Goal: Task Accomplishment & Management: Use online tool/utility

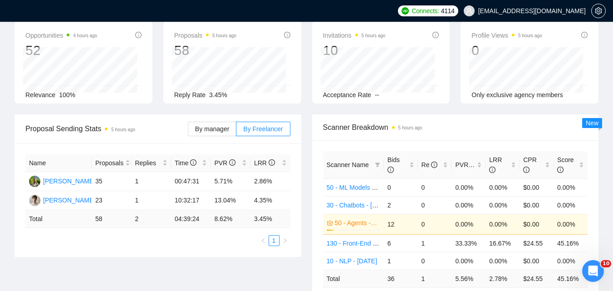
scroll to position [1661, 0]
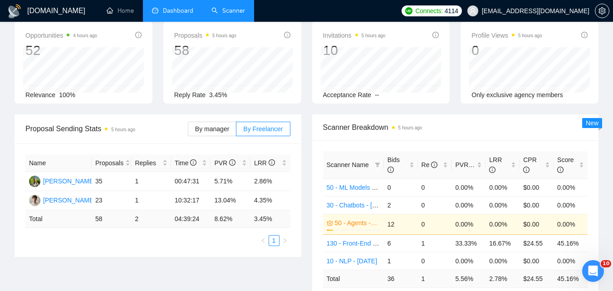
click at [230, 7] on link "Scanner" at bounding box center [228, 11] width 34 height 8
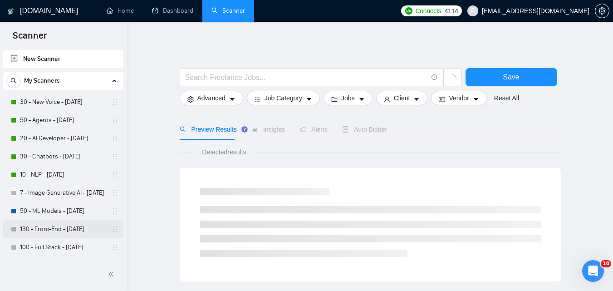
click at [53, 225] on link "130 - Front-End - [DATE]" at bounding box center [63, 229] width 86 height 18
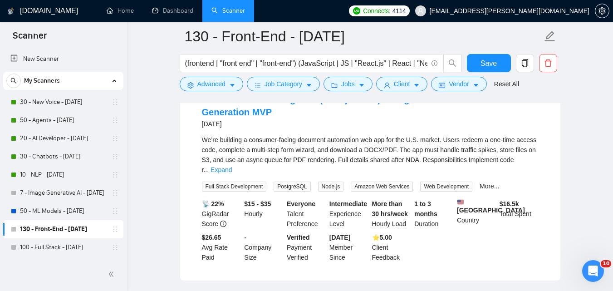
scroll to position [489, 0]
